Goal: Browse casually

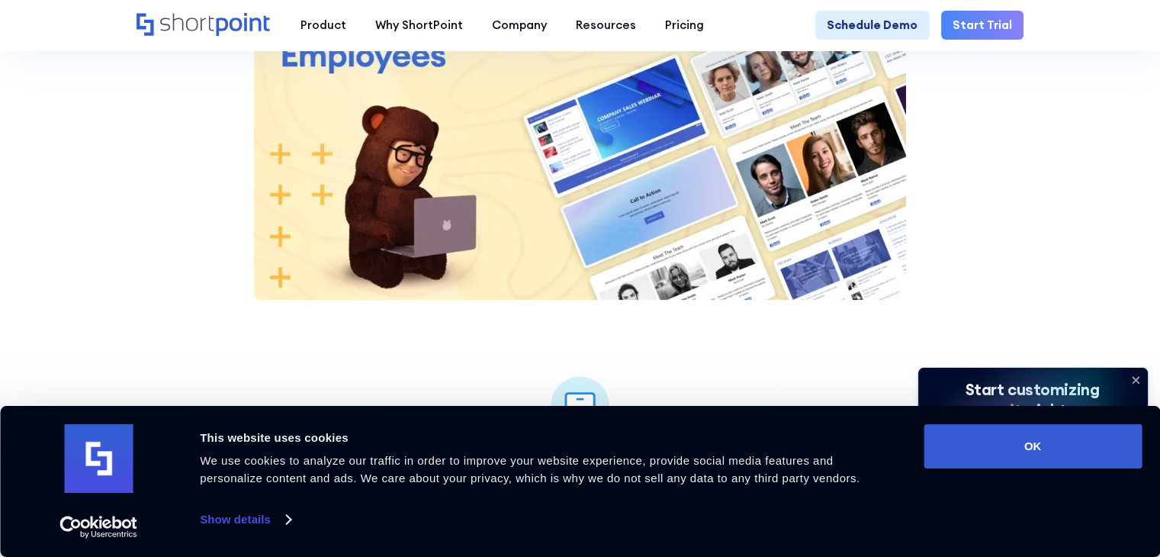
scroll to position [1831, 0]
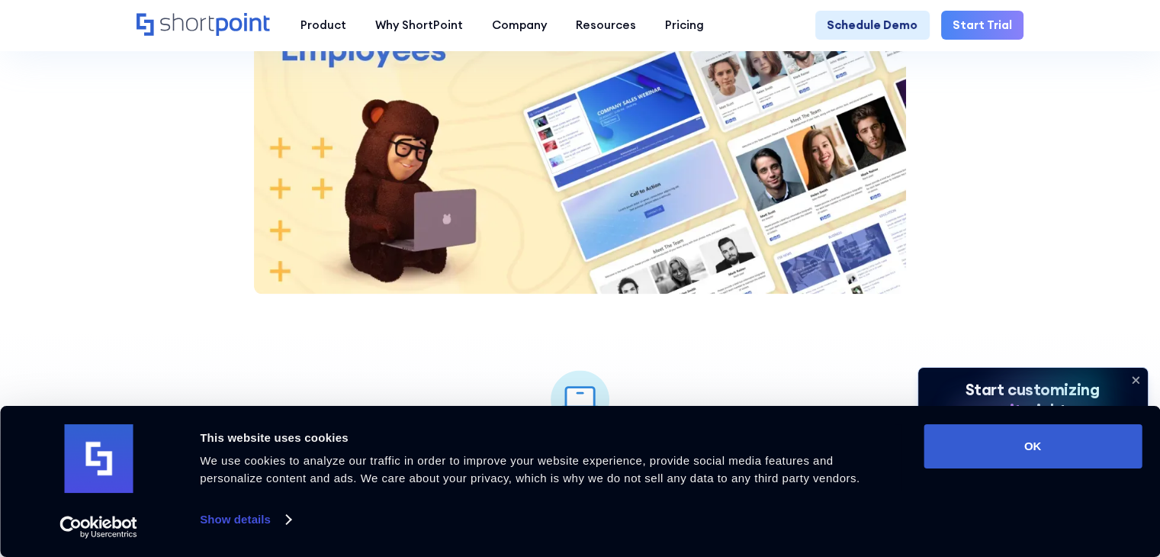
click at [610, 150] on img at bounding box center [580, 111] width 653 height 367
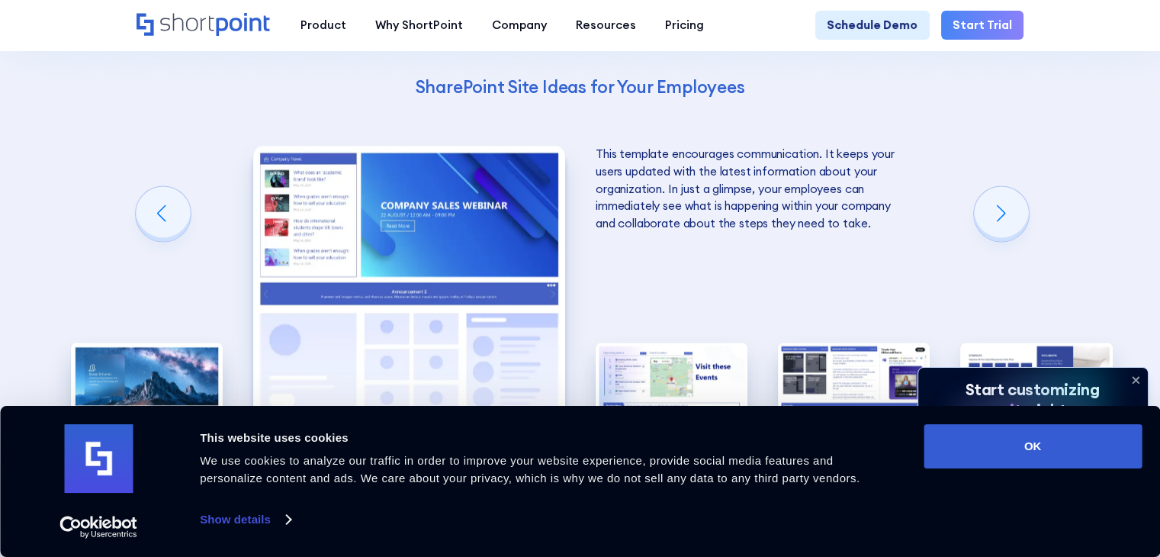
scroll to position [2594, 0]
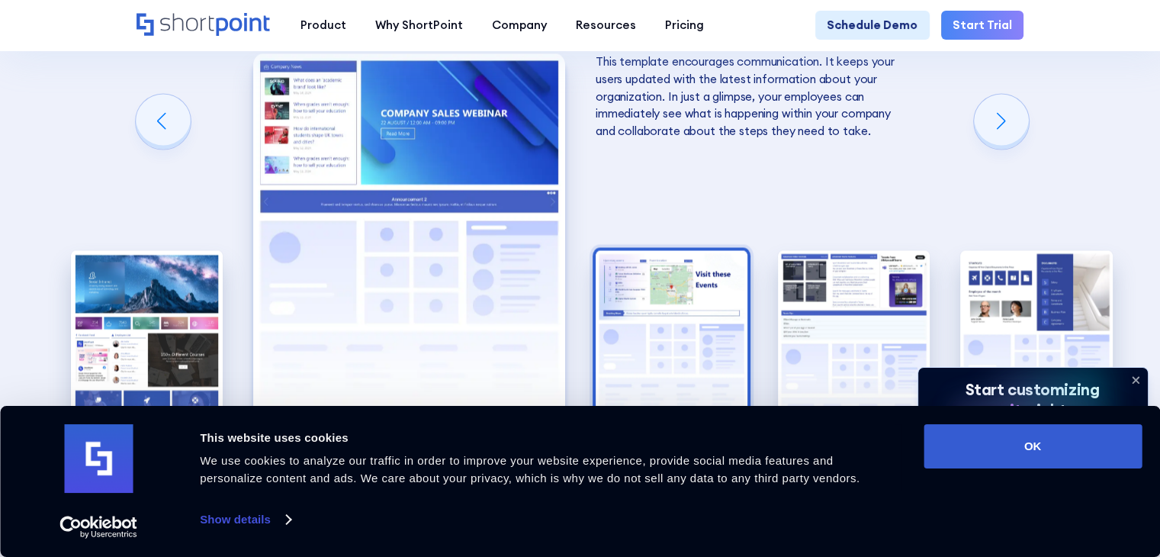
click at [696, 273] on img "3 / 5" at bounding box center [672, 343] width 152 height 187
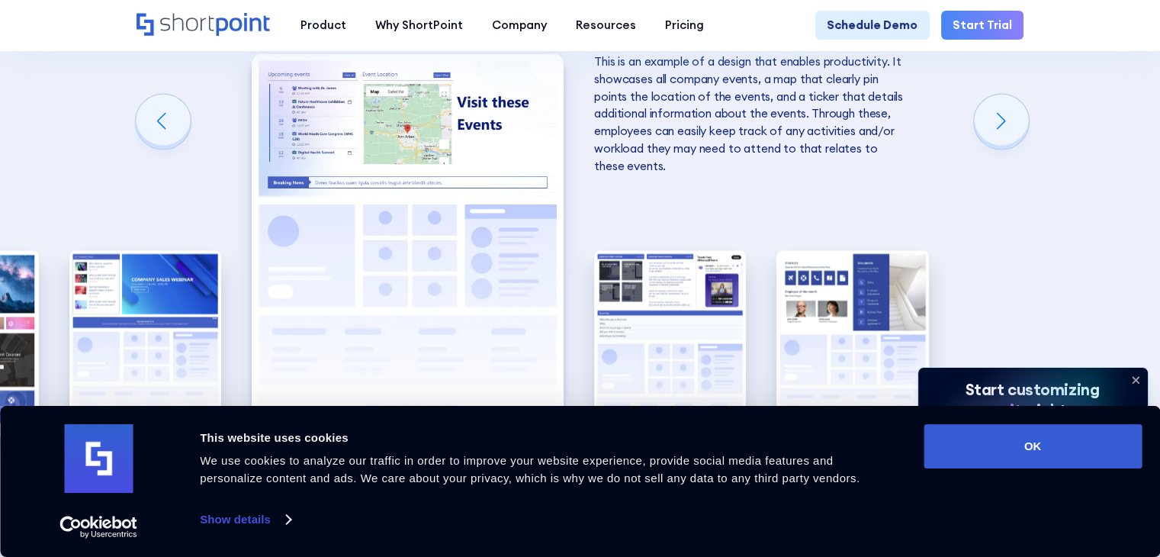
click at [696, 273] on img "4 / 5" at bounding box center [670, 343] width 152 height 187
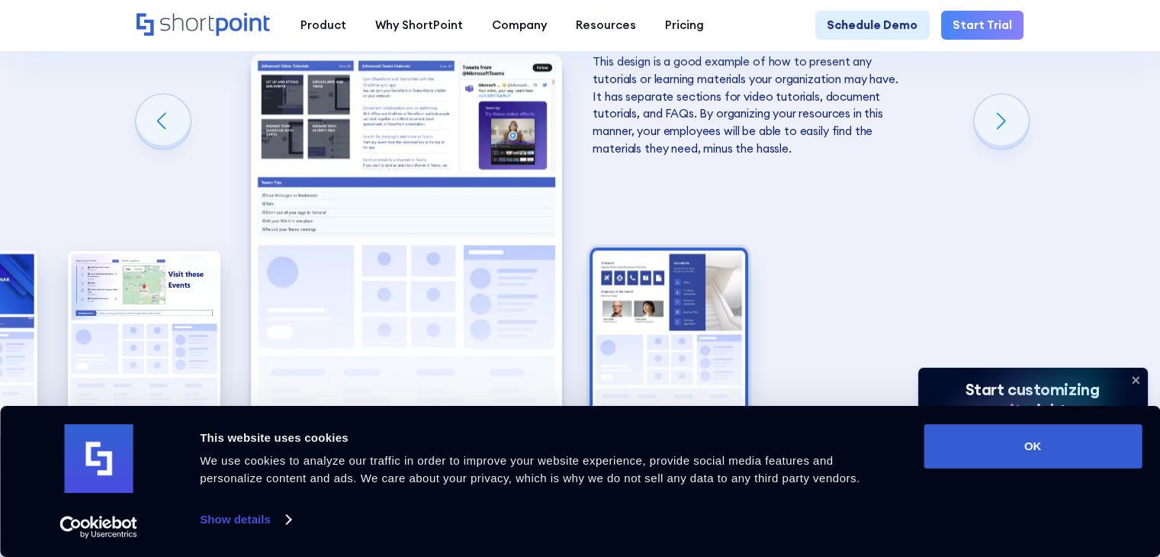
click at [677, 285] on img "5 / 5" at bounding box center [669, 343] width 152 height 187
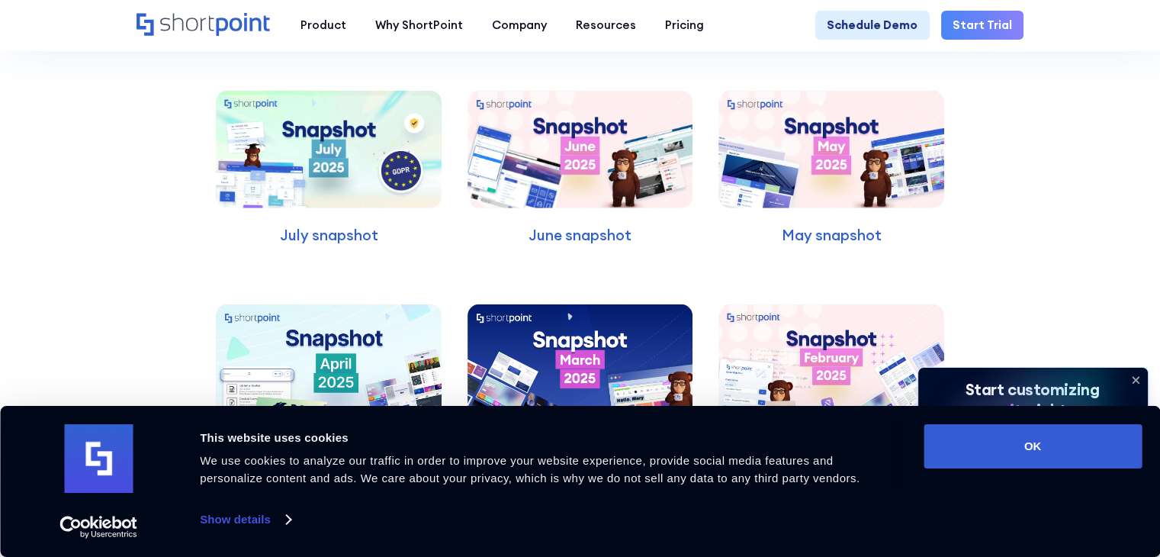
scroll to position [3891, 0]
click at [626, 149] on img at bounding box center [580, 150] width 225 height 118
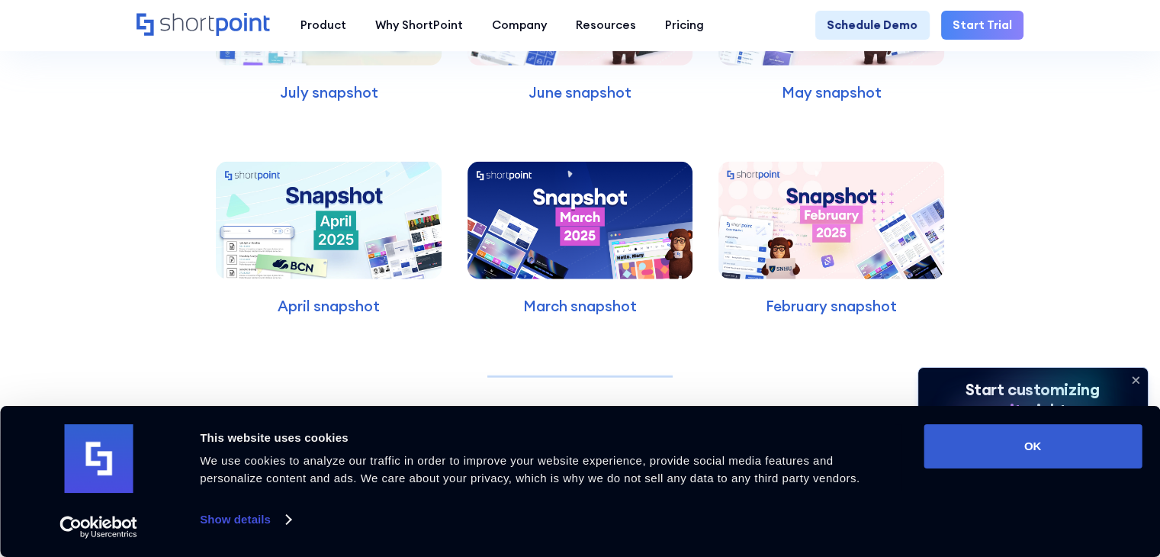
scroll to position [4043, 0]
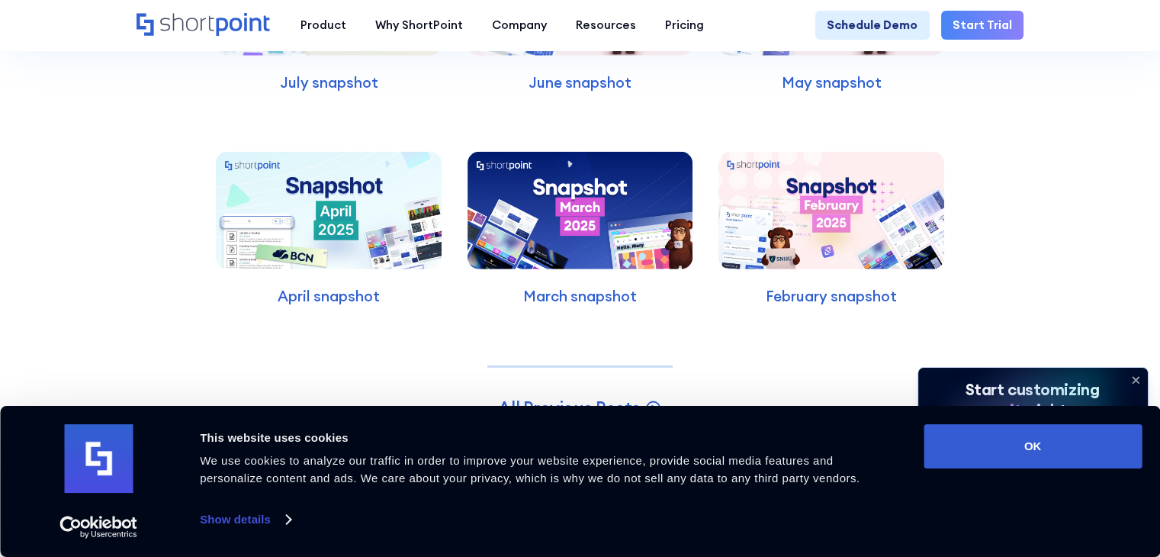
click at [564, 210] on img at bounding box center [580, 211] width 225 height 118
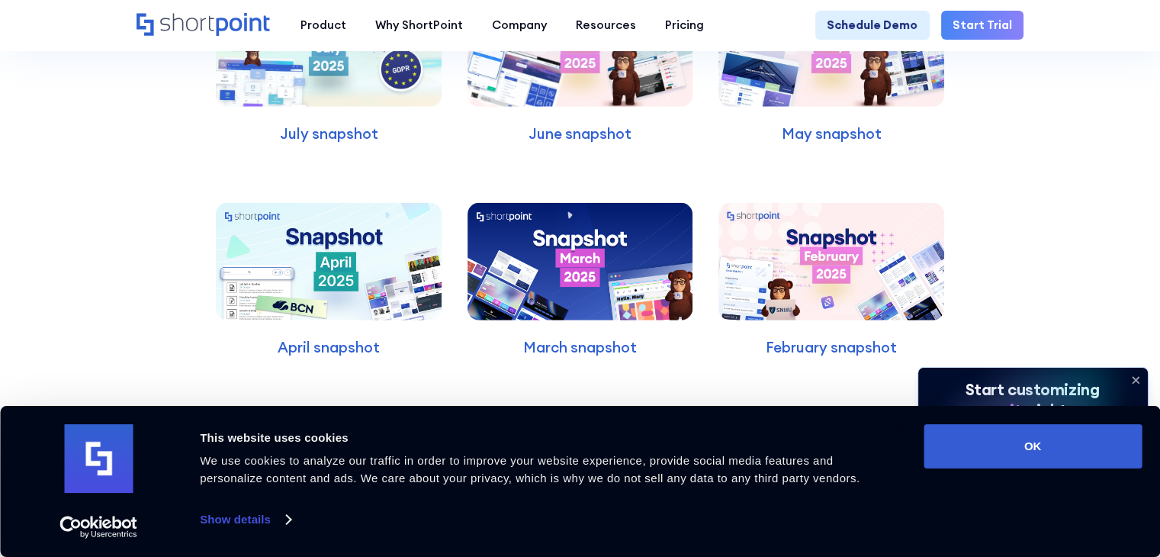
scroll to position [3891, 0]
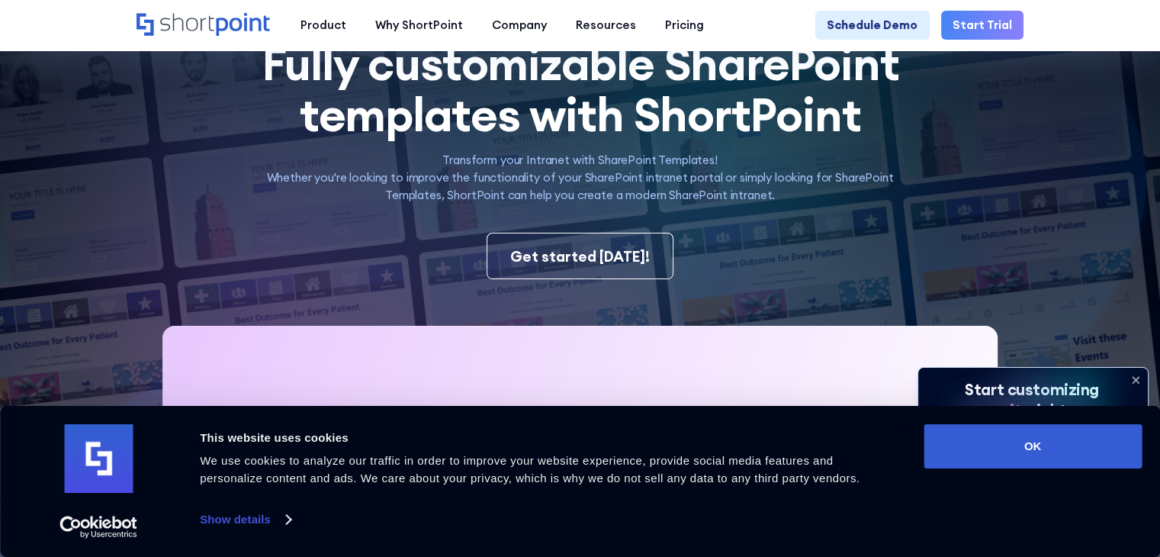
scroll to position [381, 0]
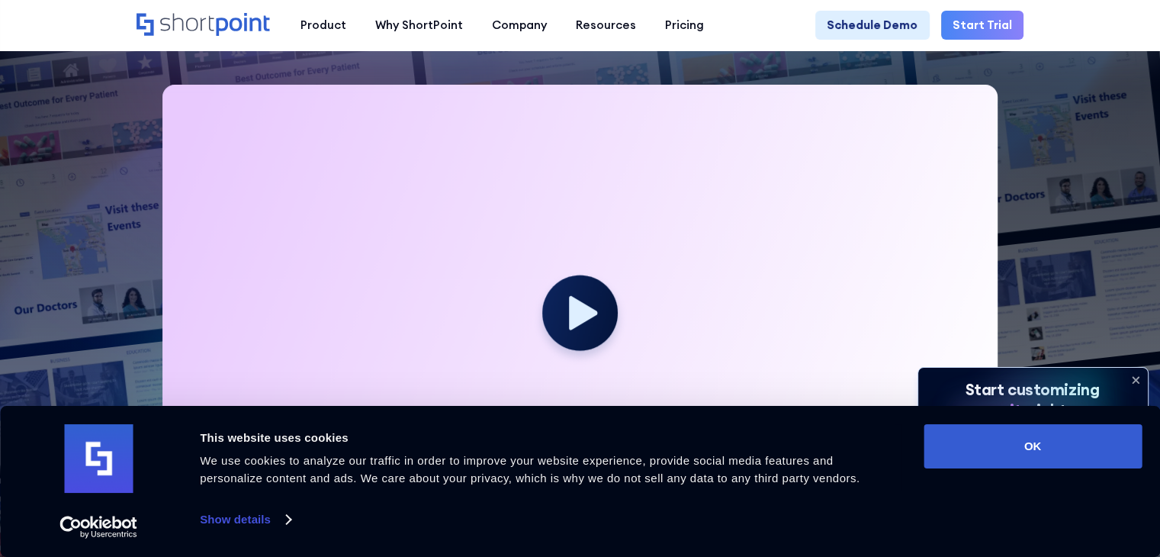
click at [1135, 383] on icon at bounding box center [1136, 380] width 24 height 24
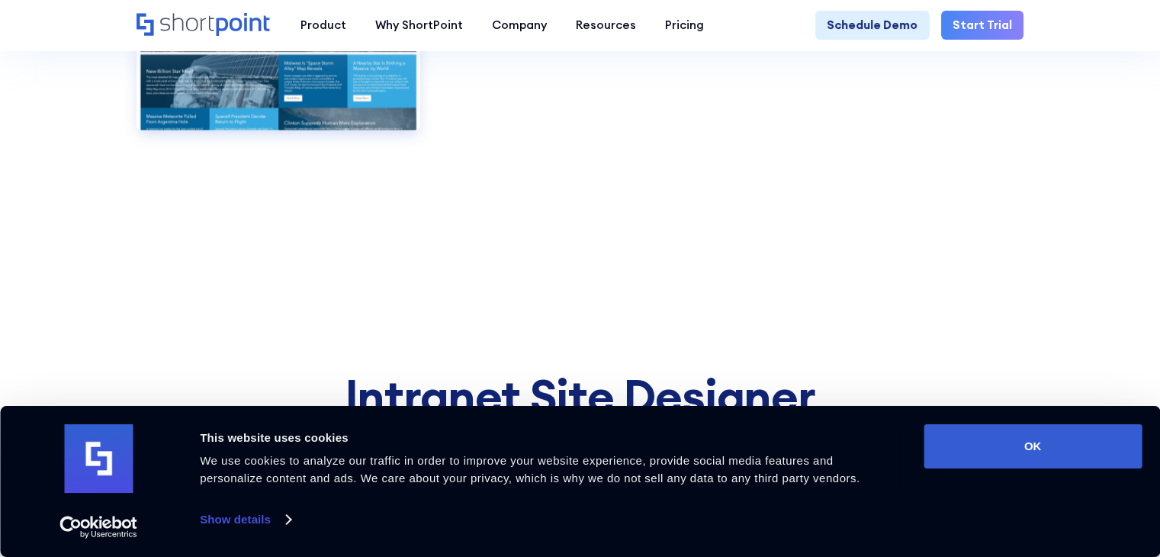
scroll to position [9613, 0]
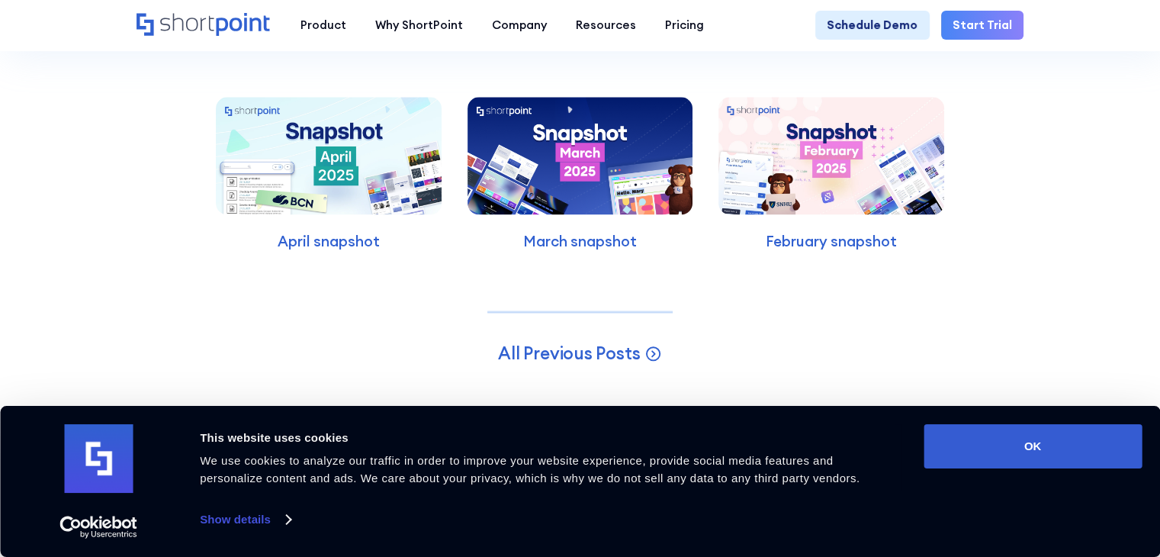
scroll to position [7858, 0]
